Goal: Information Seeking & Learning: Learn about a topic

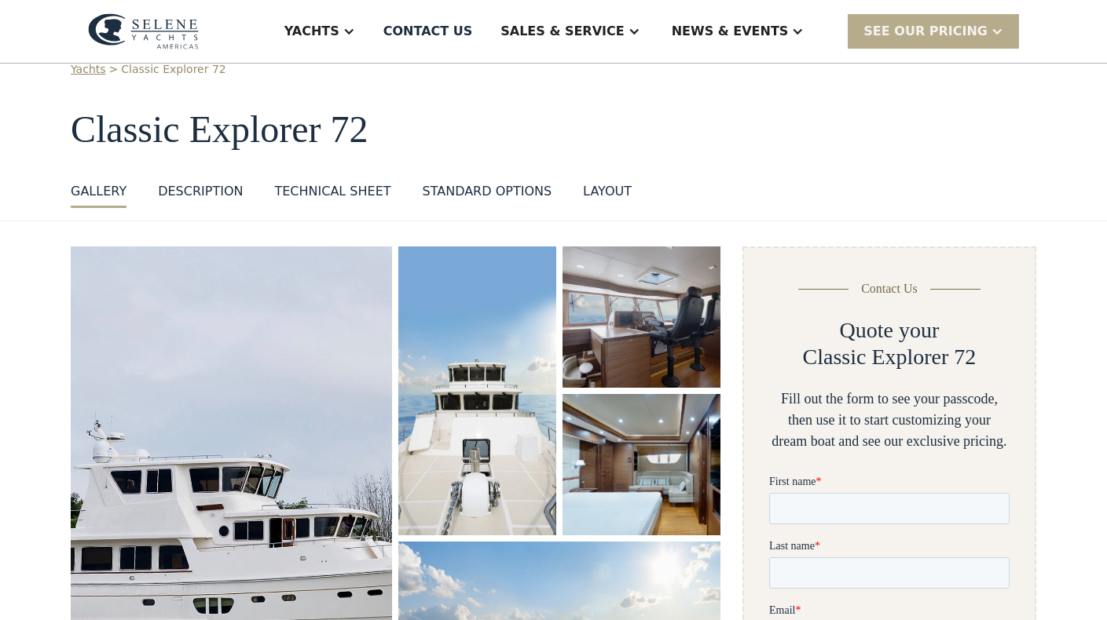
click at [185, 186] on div "DESCRIPTION" at bounding box center [200, 191] width 85 height 19
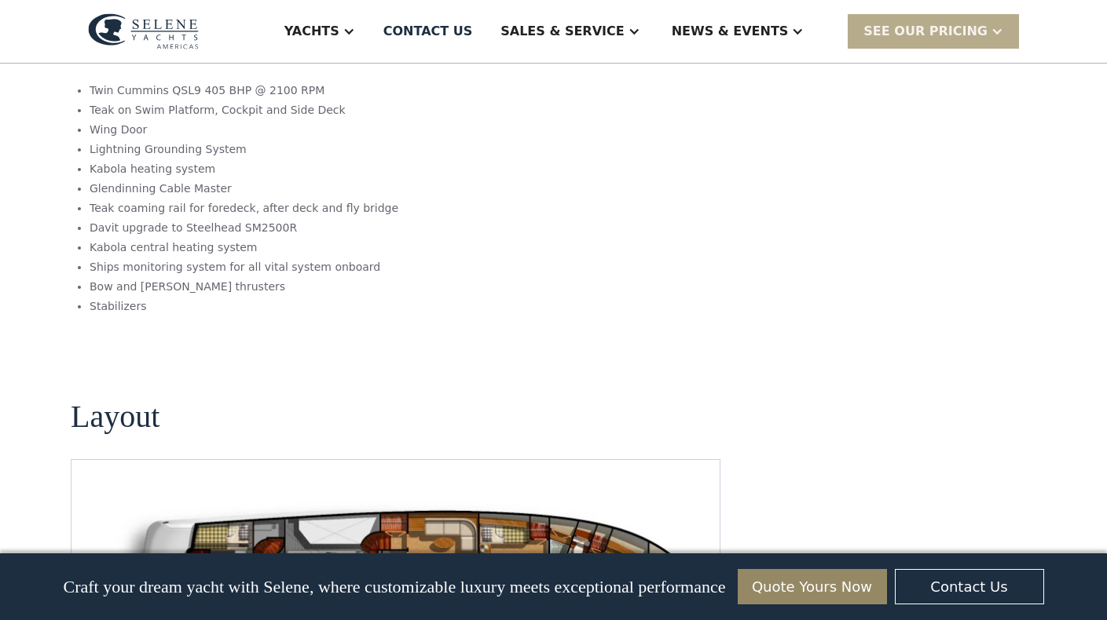
scroll to position [1810, 0]
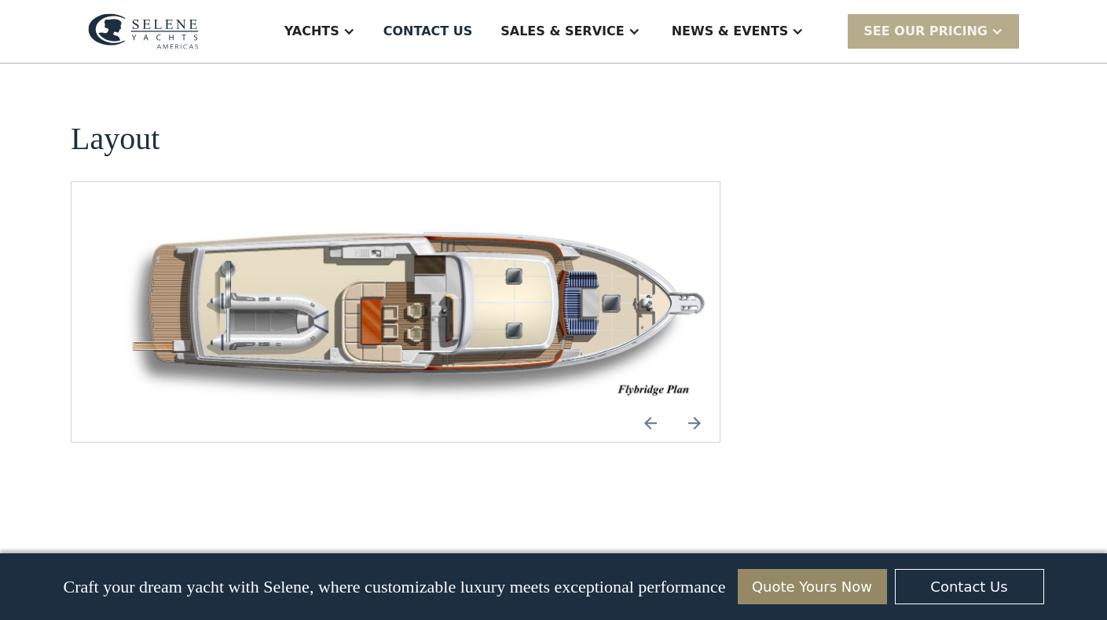
scroll to position [2087, 0]
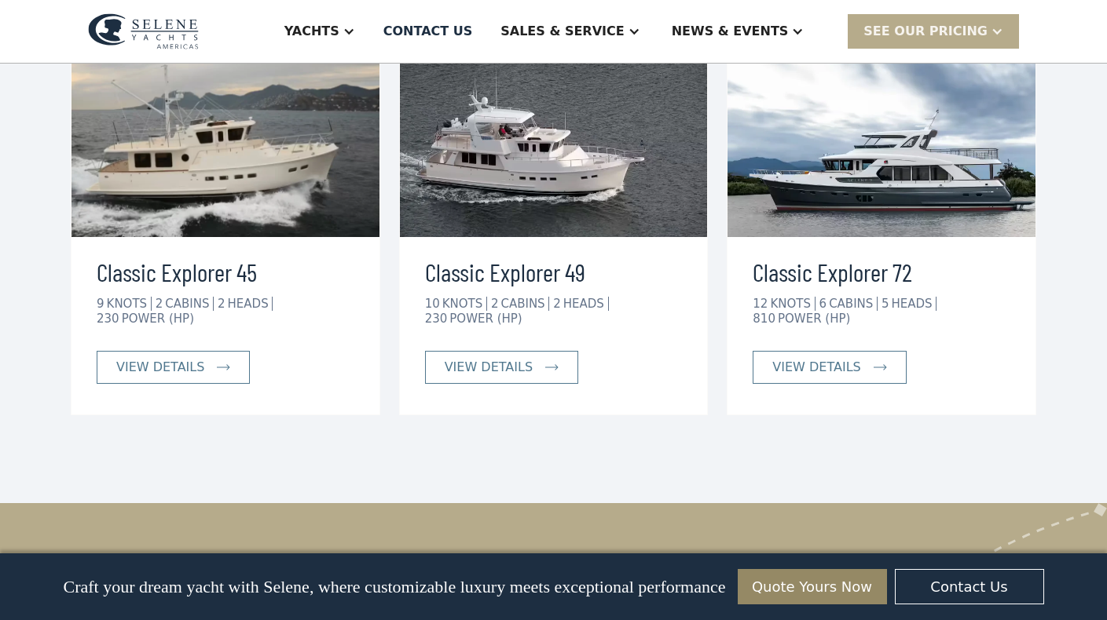
scroll to position [2762, 0]
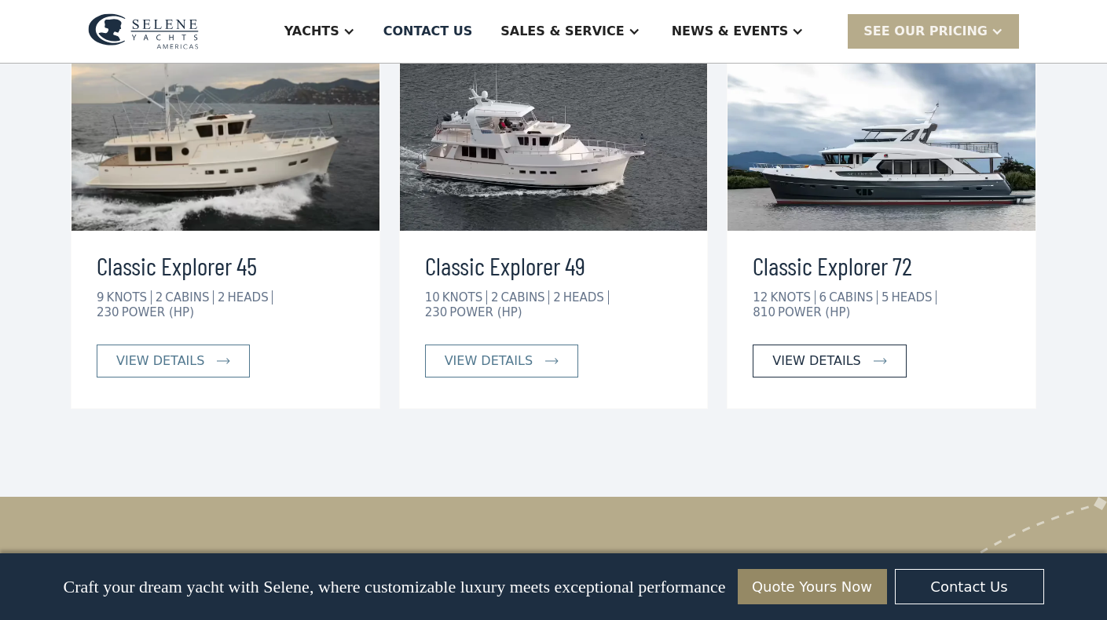
click at [864, 345] on link "view details" at bounding box center [828, 361] width 153 height 33
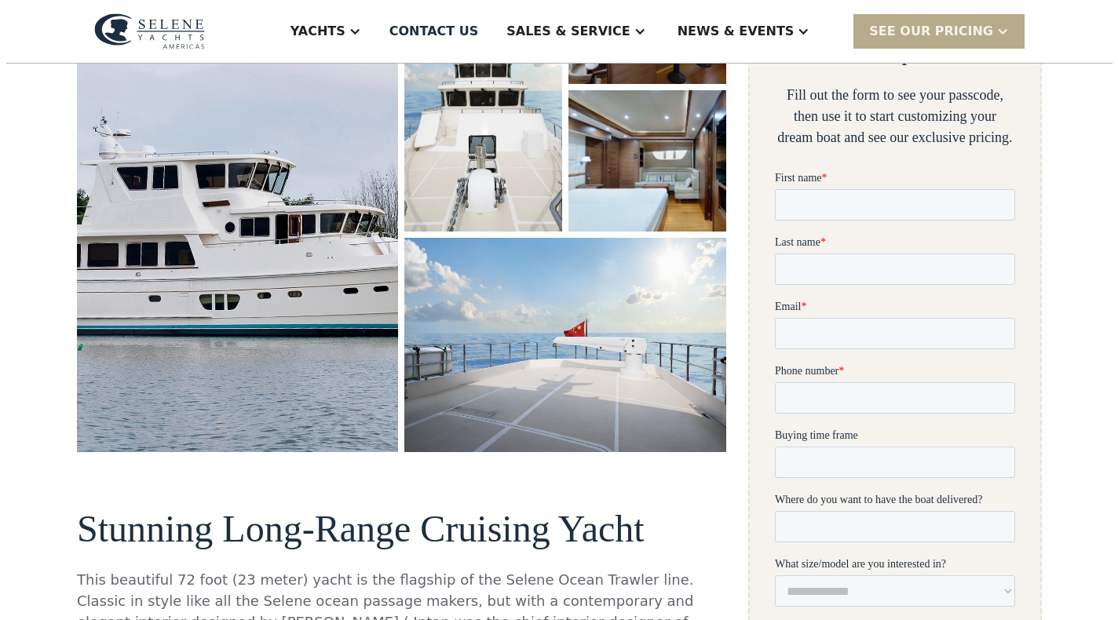
scroll to position [349, 0]
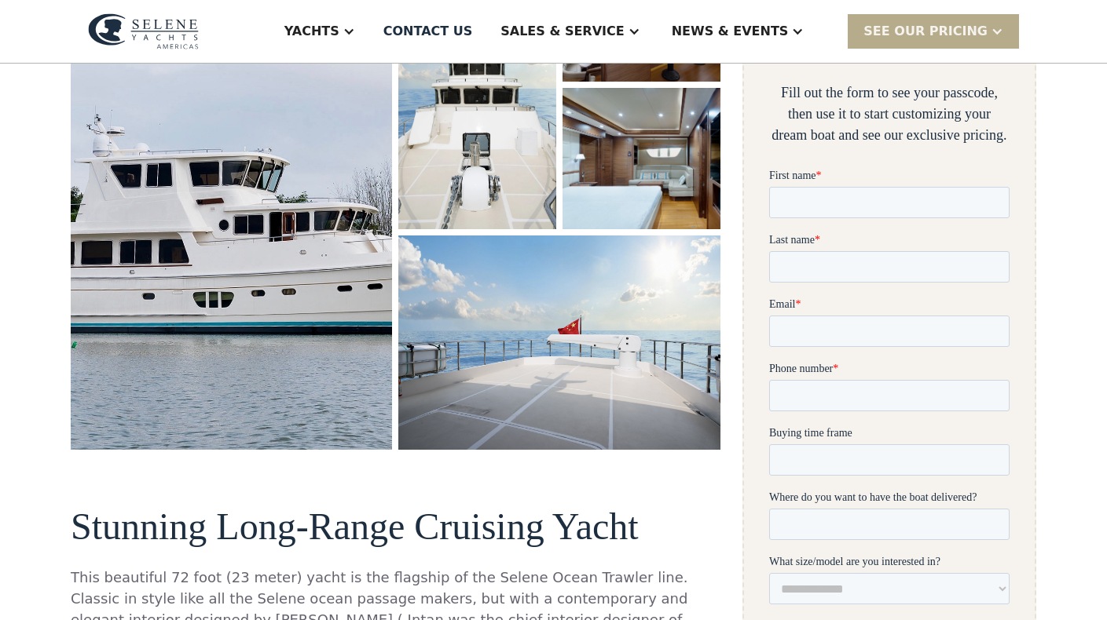
click at [582, 385] on img "open lightbox" at bounding box center [558, 343] width 321 height 214
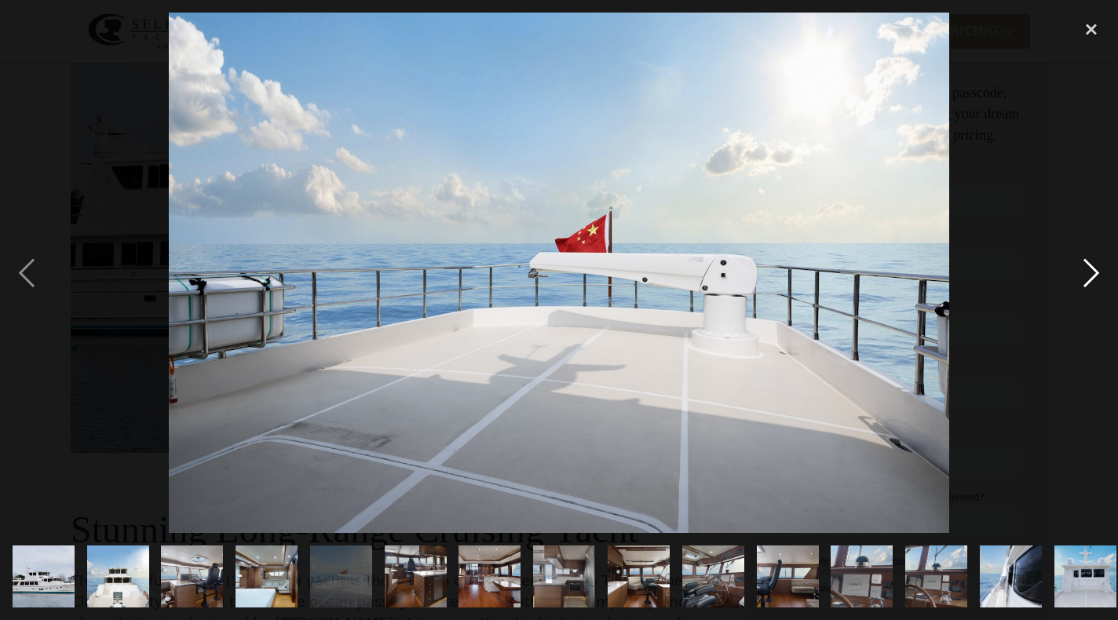
click at [1081, 276] on div "next image" at bounding box center [1091, 273] width 53 height 521
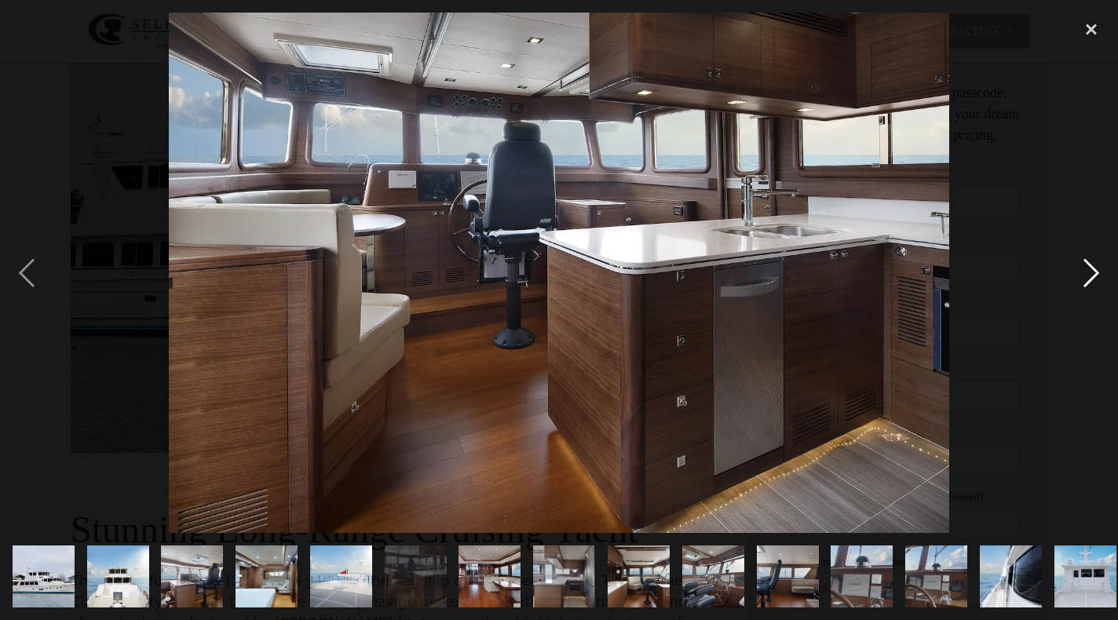
click at [1083, 262] on div "next image" at bounding box center [1091, 273] width 53 height 521
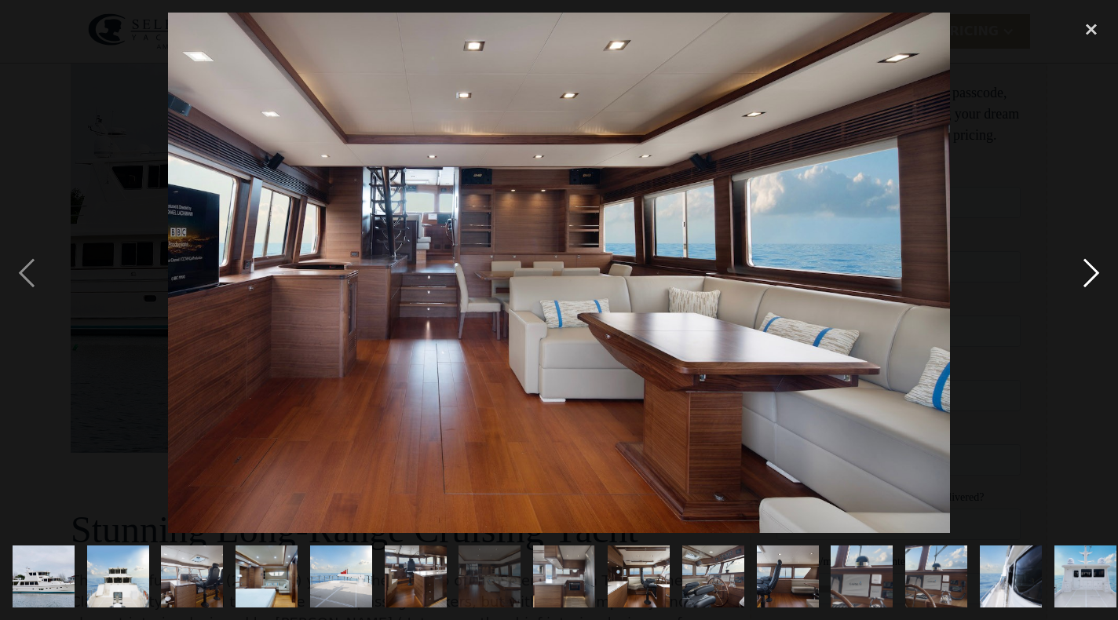
click at [1099, 260] on div "next image" at bounding box center [1091, 273] width 53 height 521
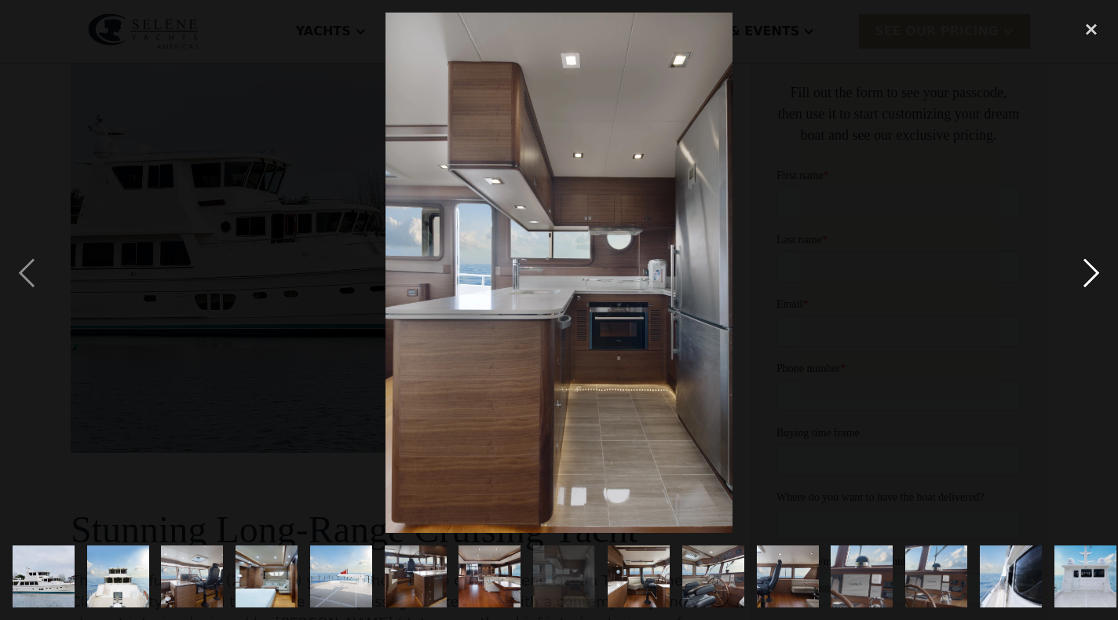
click at [1100, 267] on div "next image" at bounding box center [1091, 273] width 53 height 521
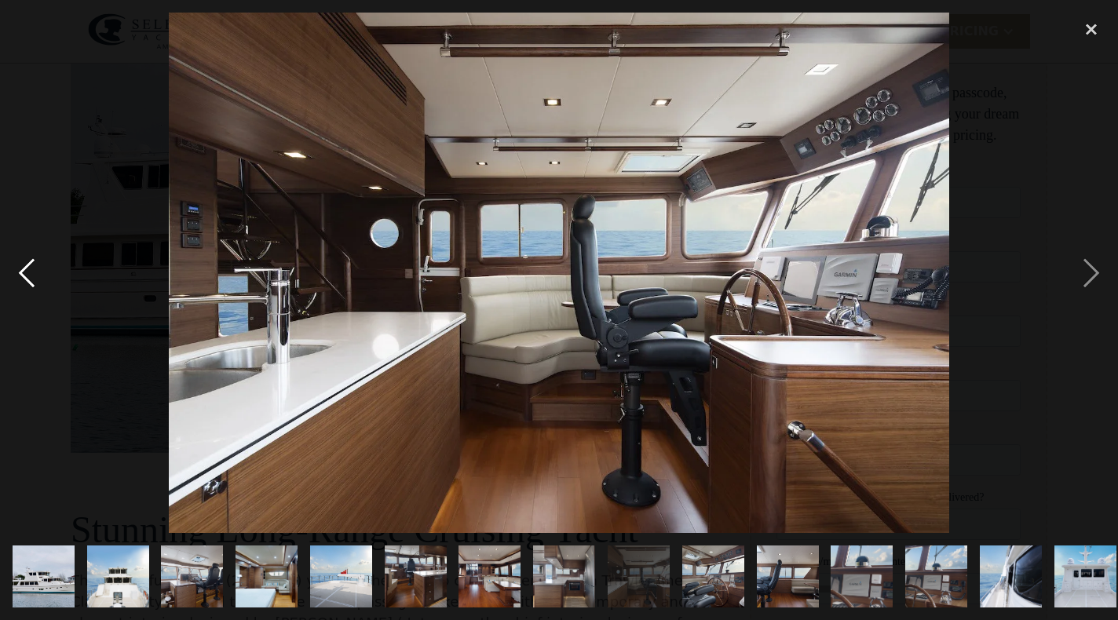
click at [32, 276] on div "previous image" at bounding box center [26, 273] width 53 height 521
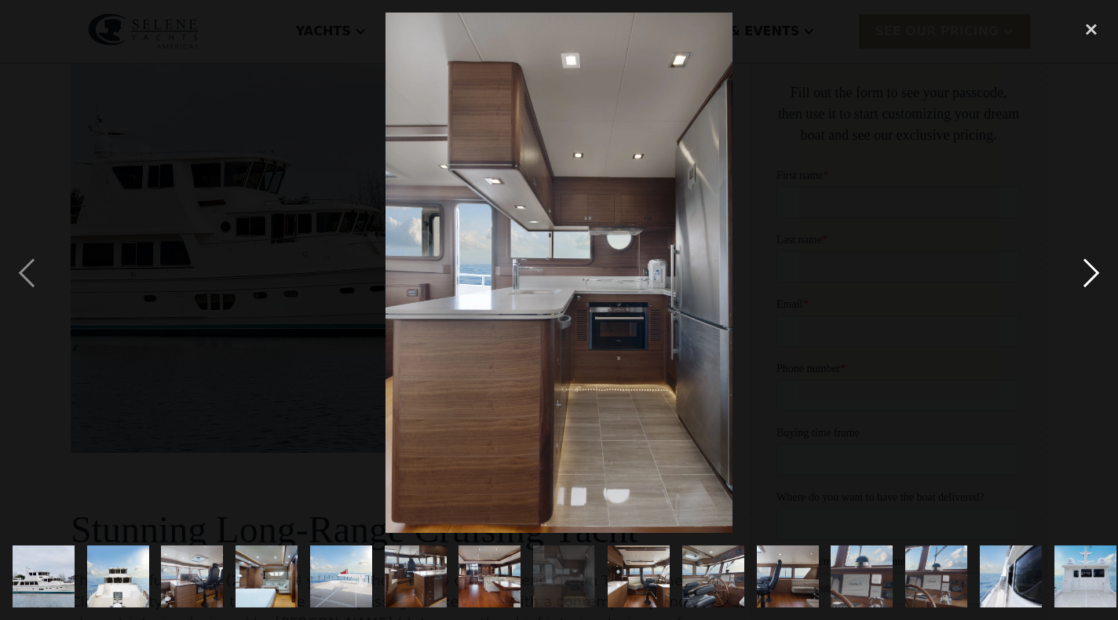
click at [1098, 276] on div "next image" at bounding box center [1091, 273] width 53 height 521
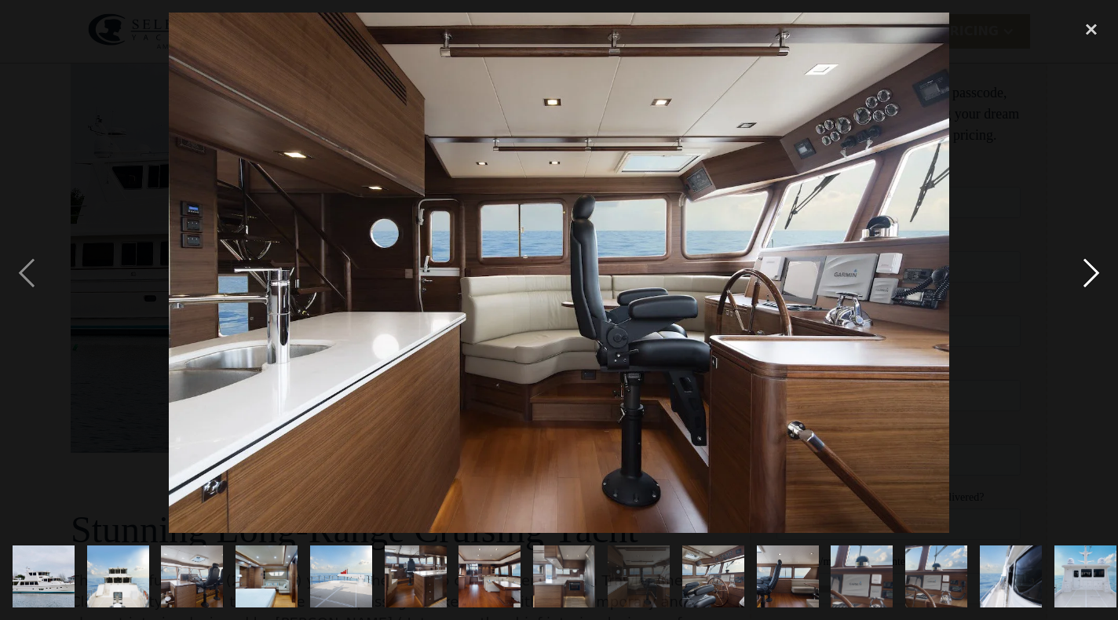
click at [1084, 260] on div "next image" at bounding box center [1091, 273] width 53 height 521
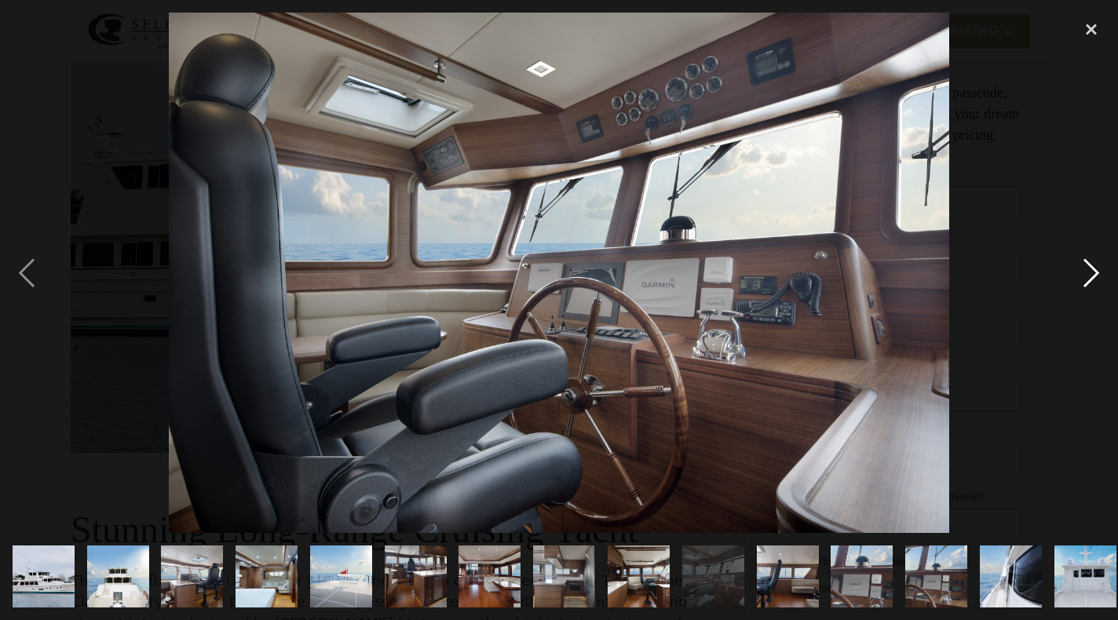
click at [1082, 266] on div "next image" at bounding box center [1091, 273] width 53 height 521
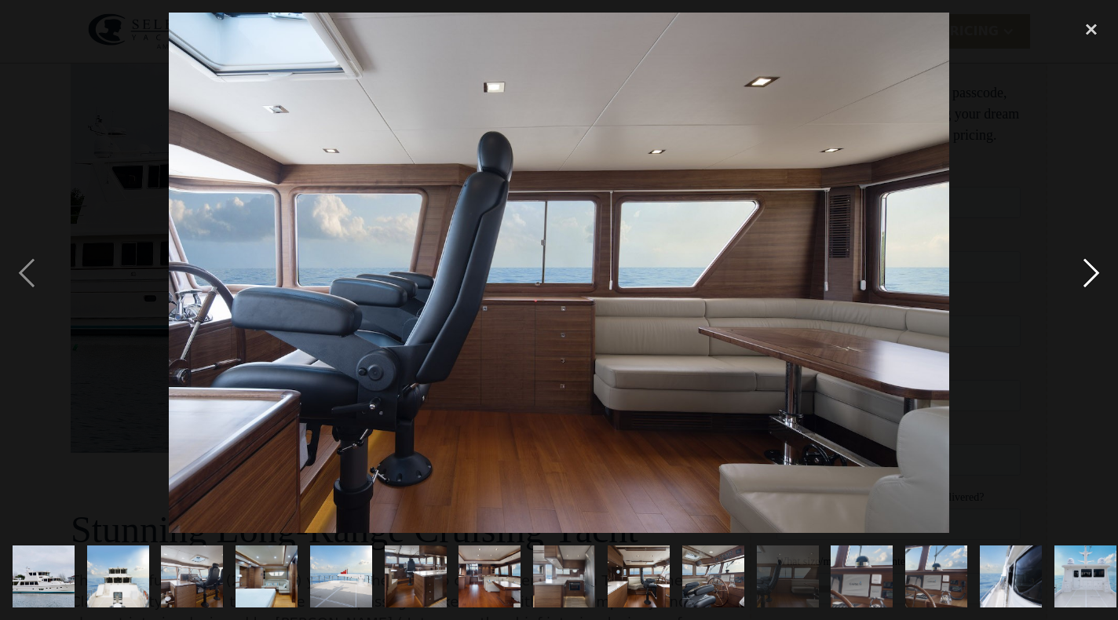
click at [1092, 269] on div "next image" at bounding box center [1091, 273] width 53 height 521
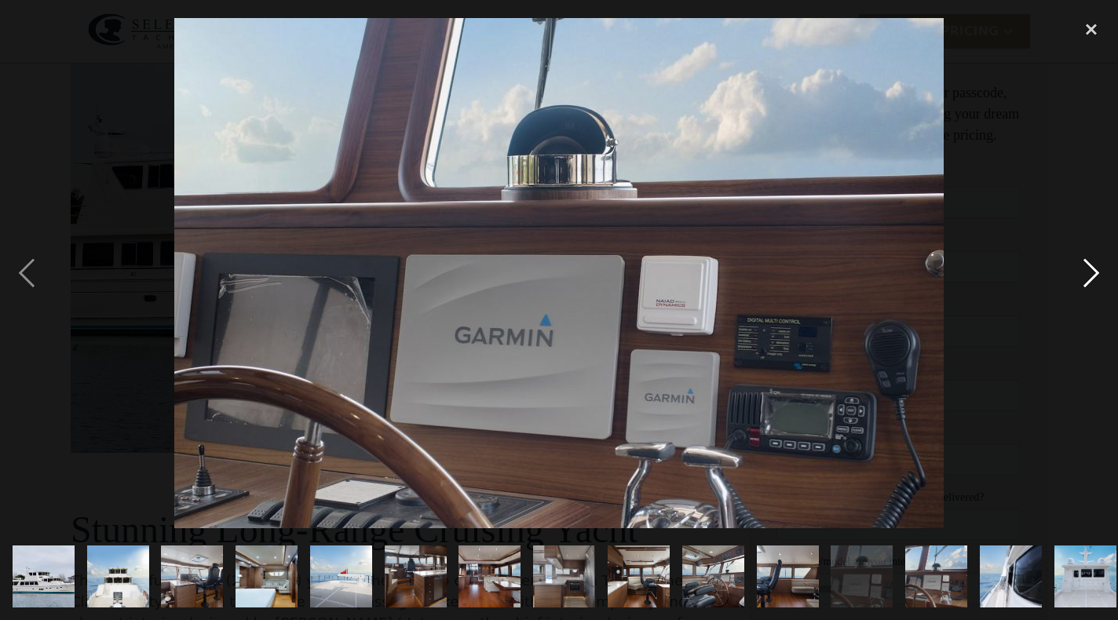
click at [1090, 272] on div "next image" at bounding box center [1091, 273] width 53 height 521
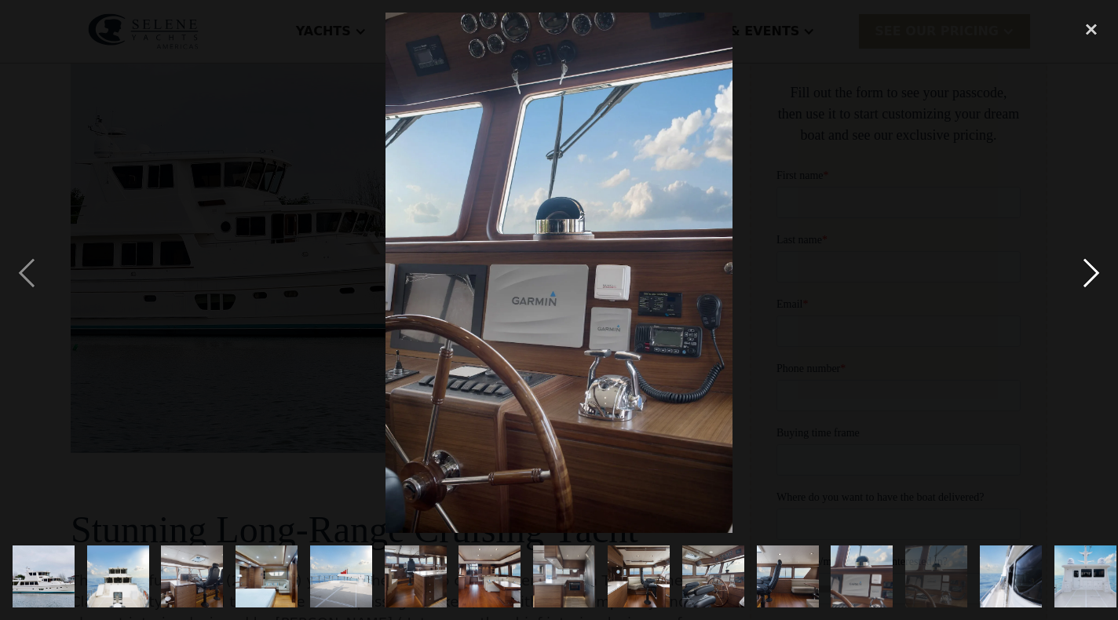
click at [1093, 274] on div "next image" at bounding box center [1091, 273] width 53 height 521
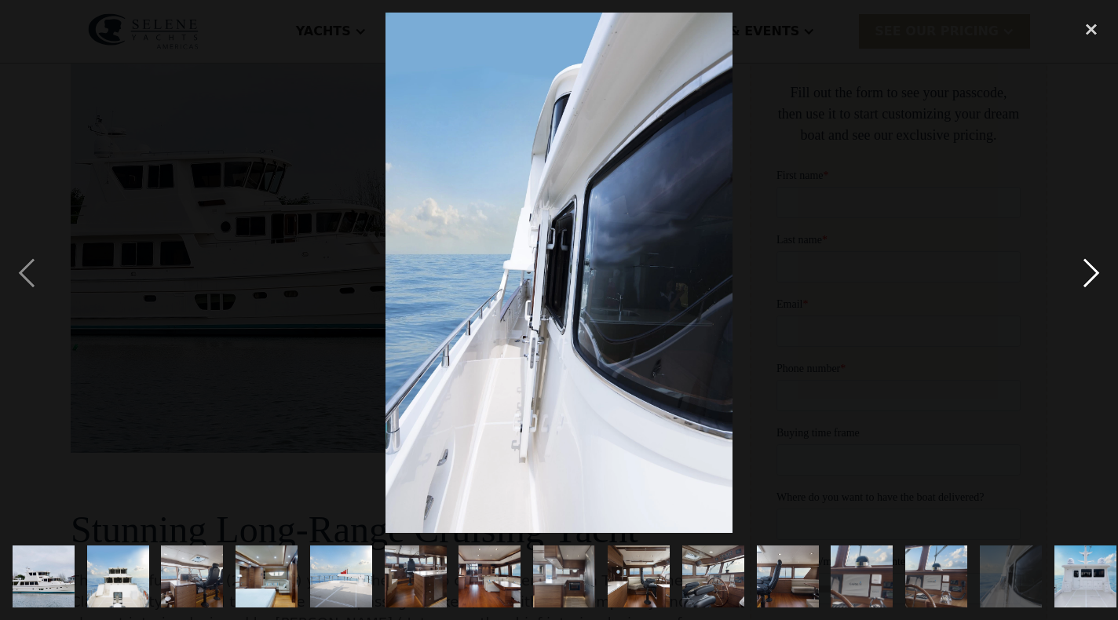
click at [1088, 280] on div "next image" at bounding box center [1091, 273] width 53 height 521
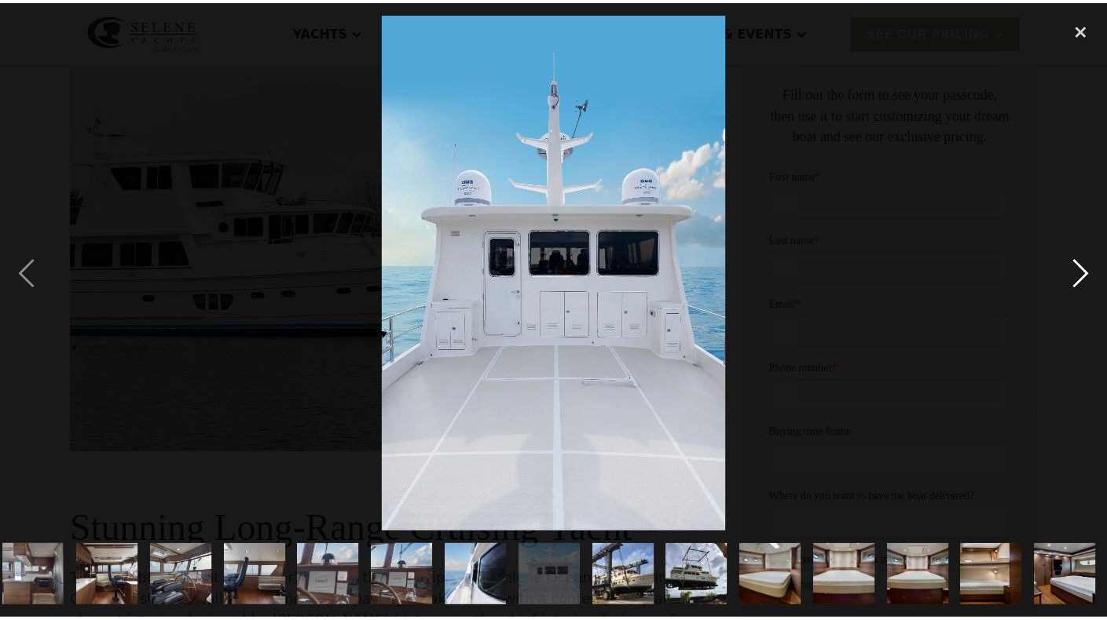
scroll to position [0, 532]
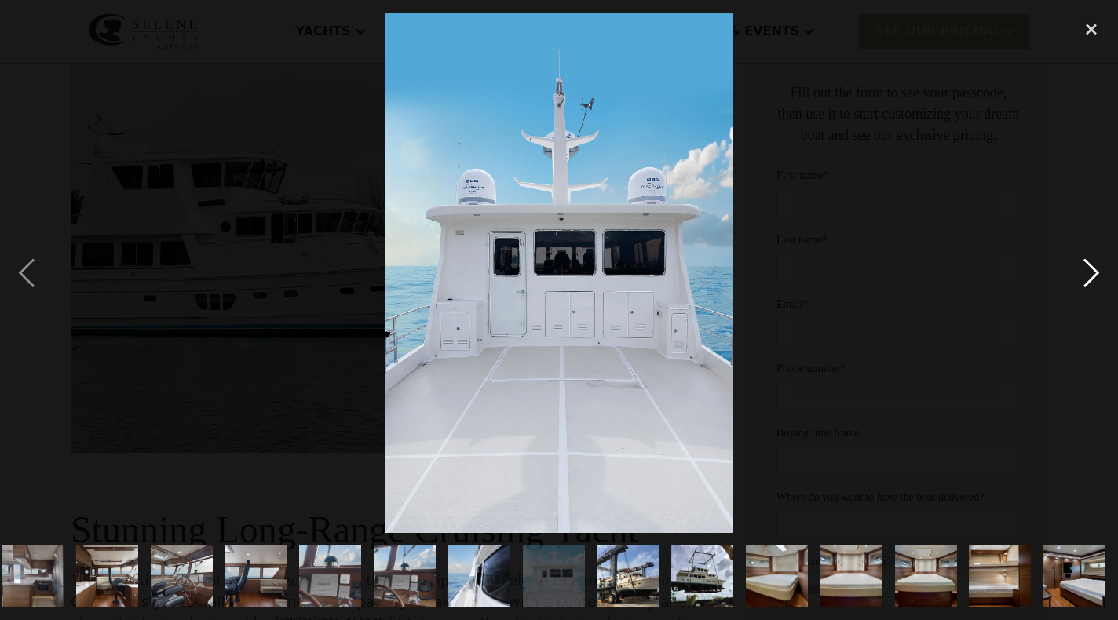
click at [1099, 279] on div "next image" at bounding box center [1091, 273] width 53 height 521
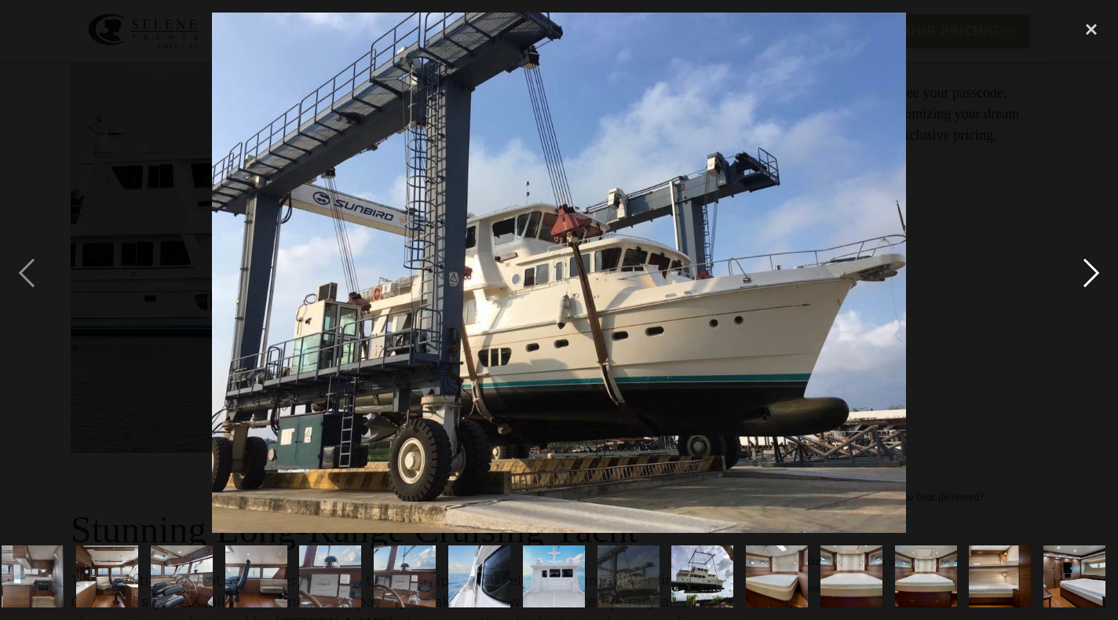
click at [1092, 284] on div "next image" at bounding box center [1091, 273] width 53 height 521
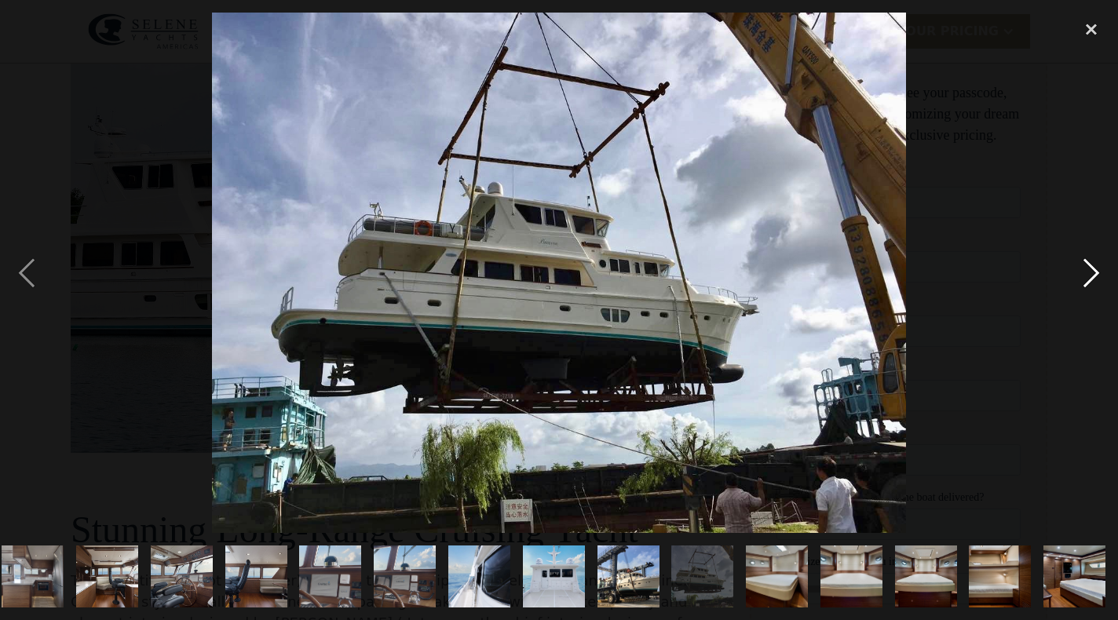
click at [1096, 276] on div "next image" at bounding box center [1091, 273] width 53 height 521
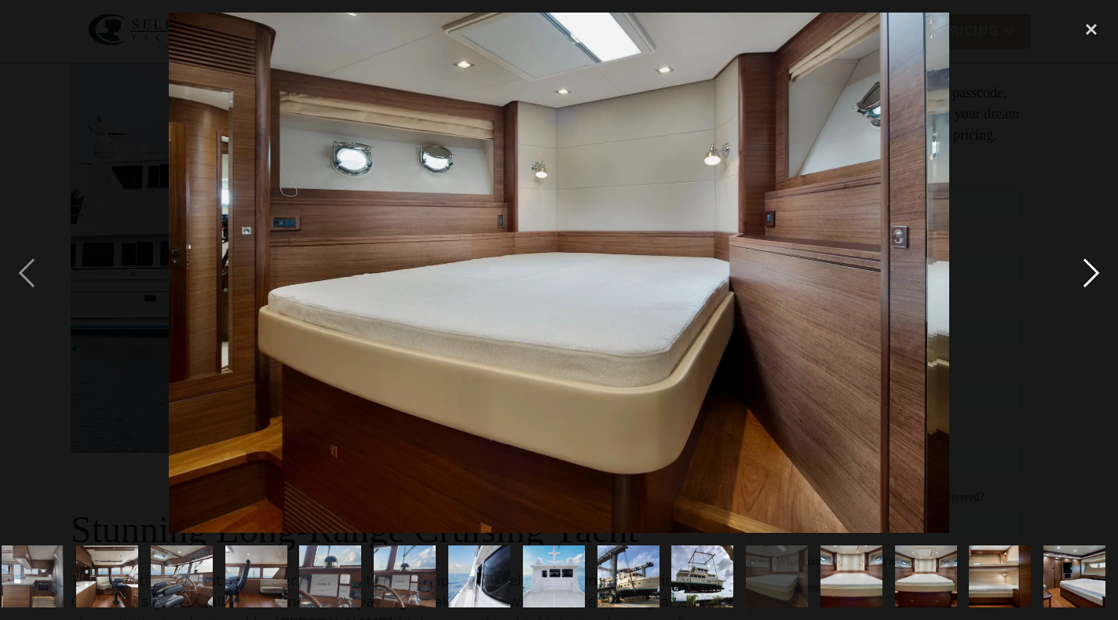
click at [27, 276] on div "previous image" at bounding box center [26, 273] width 53 height 521
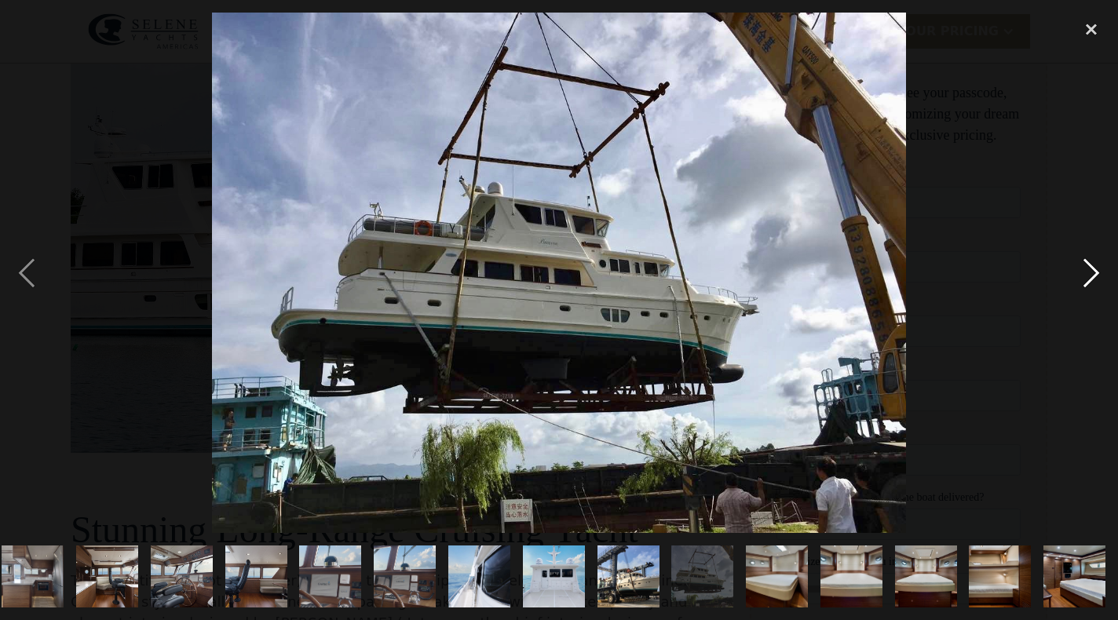
click at [1086, 273] on div "next image" at bounding box center [1091, 273] width 53 height 521
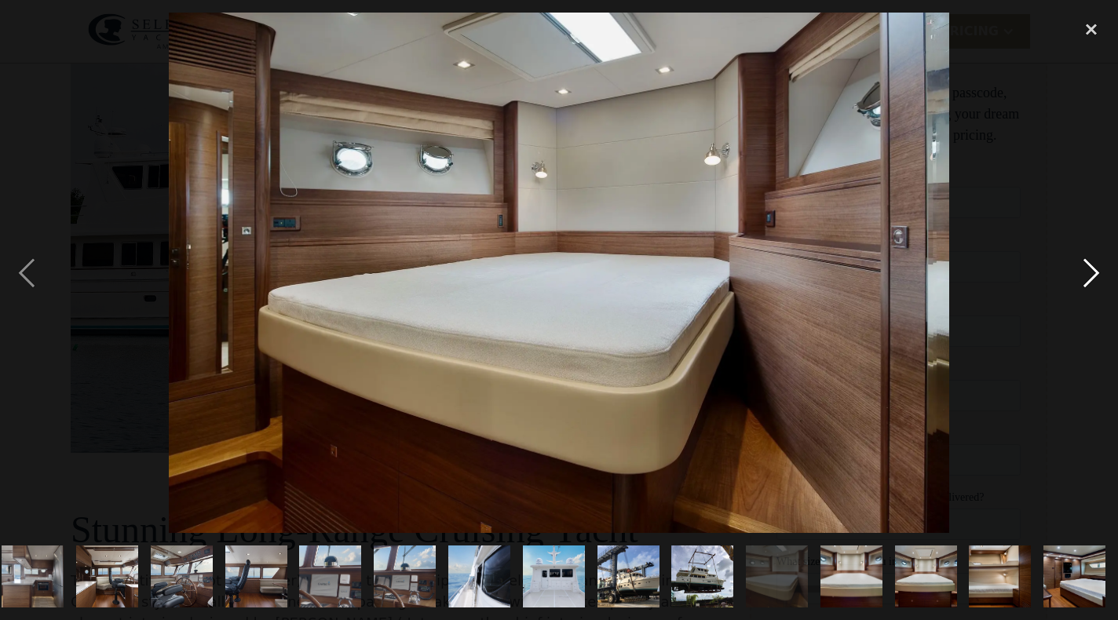
click at [1088, 273] on div "next image" at bounding box center [1091, 273] width 53 height 521
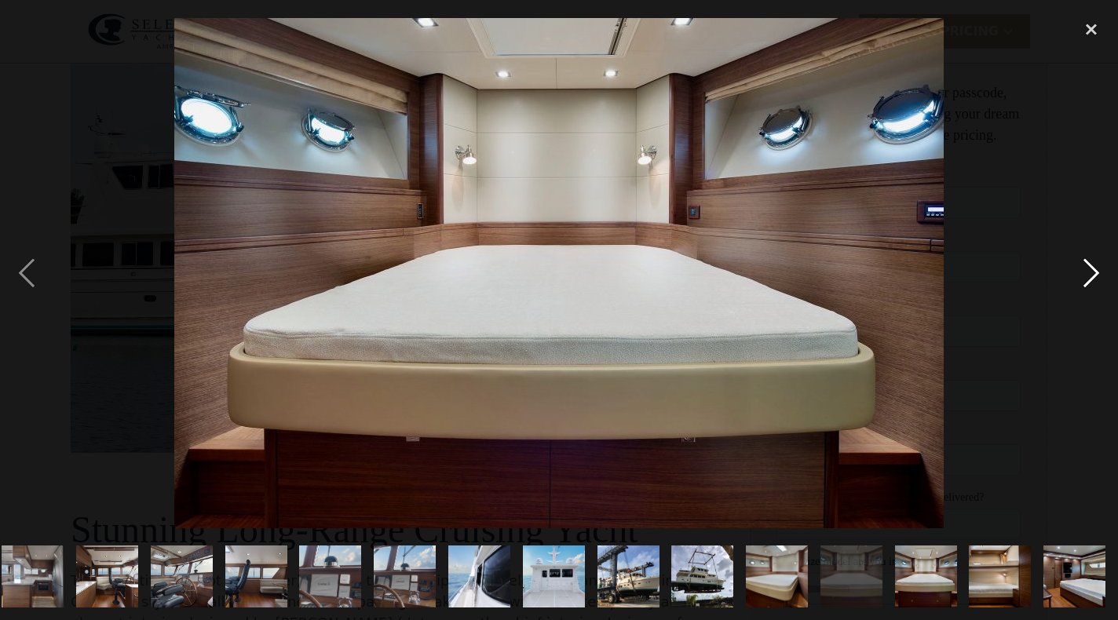
click at [1089, 273] on div "next image" at bounding box center [1091, 273] width 53 height 521
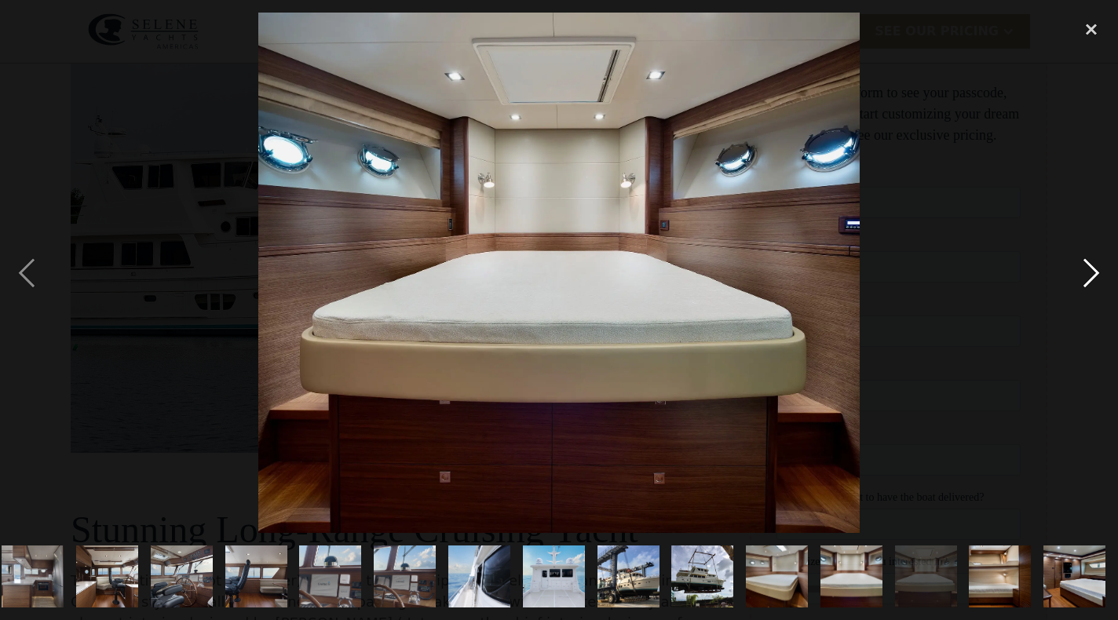
click at [1090, 273] on div "next image" at bounding box center [1091, 273] width 53 height 521
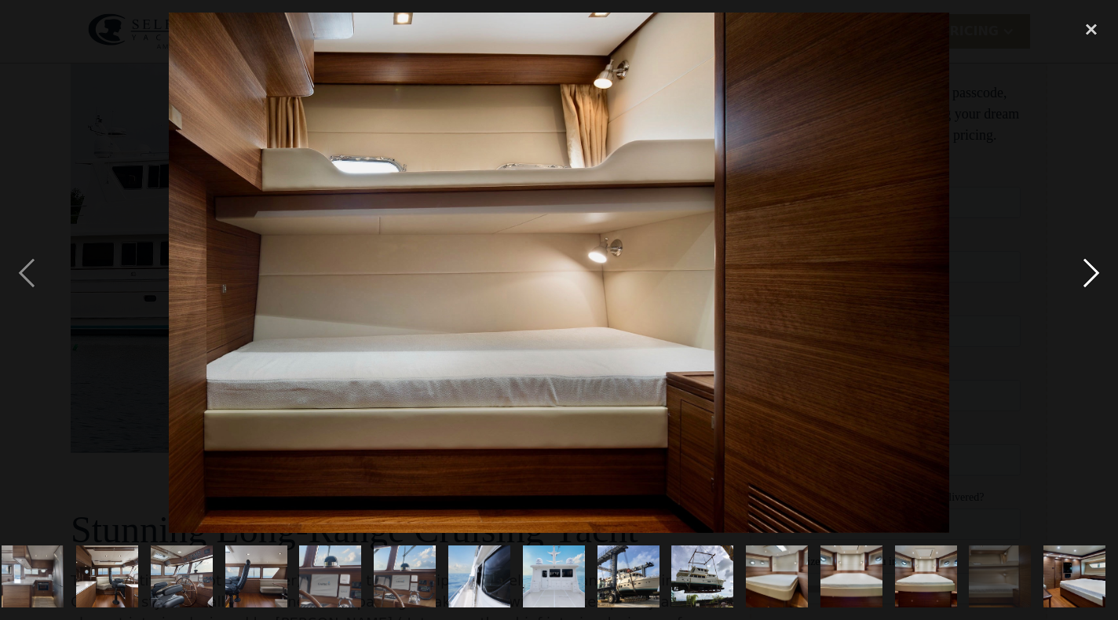
click at [1092, 273] on div "next image" at bounding box center [1091, 273] width 53 height 521
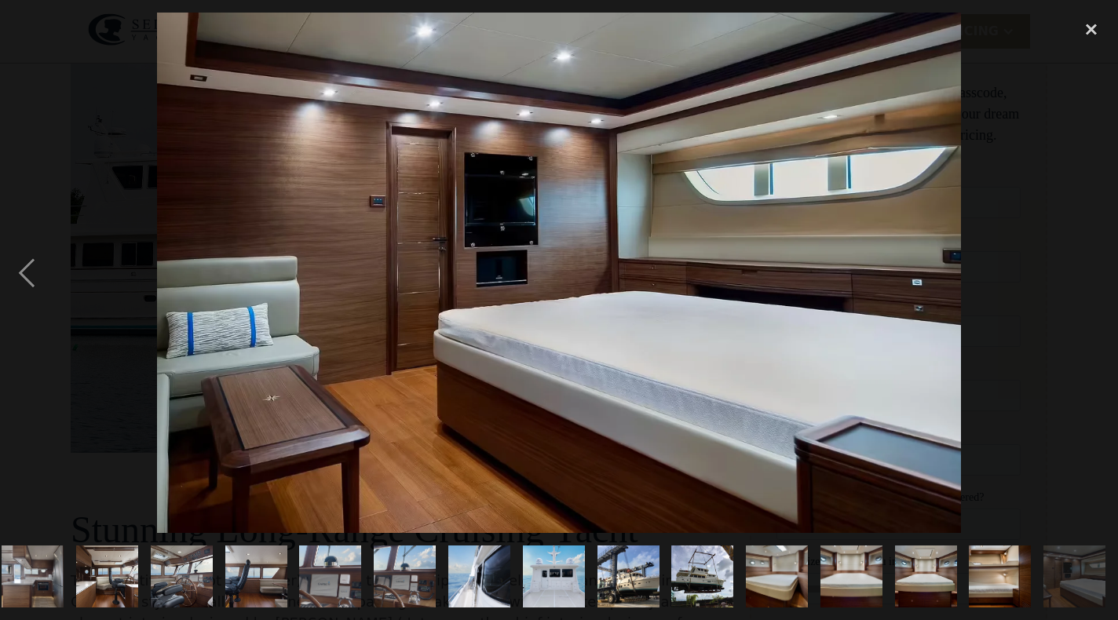
click at [1090, 274] on div "next image" at bounding box center [1091, 273] width 53 height 521
click at [1091, 14] on div "close lightbox" at bounding box center [1091, 30] width 53 height 35
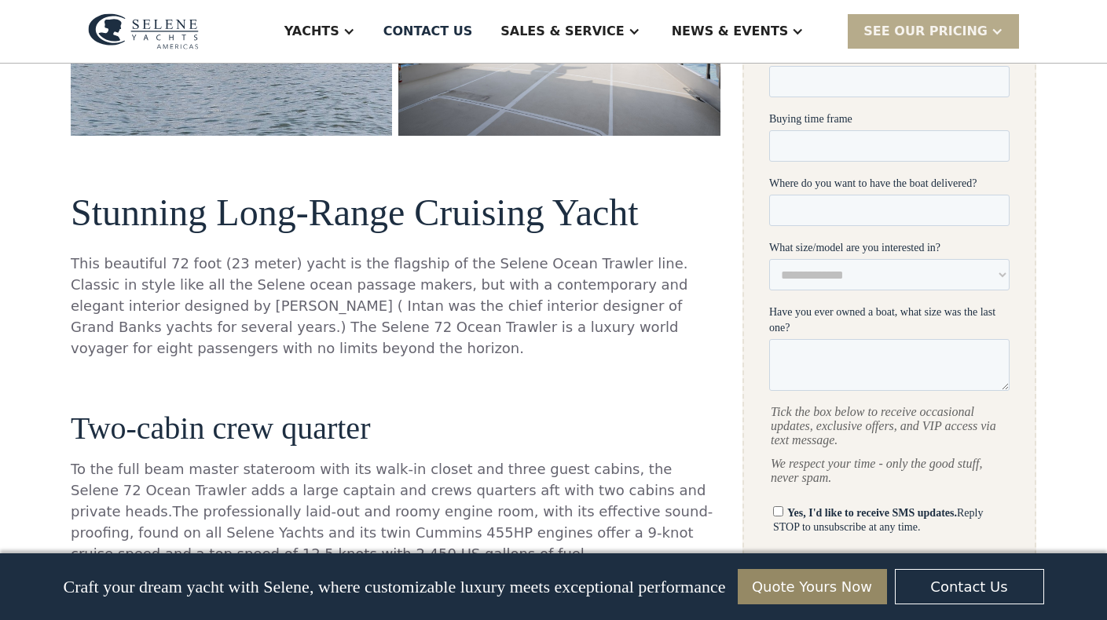
scroll to position [666, 0]
